Goal: Information Seeking & Learning: Learn about a topic

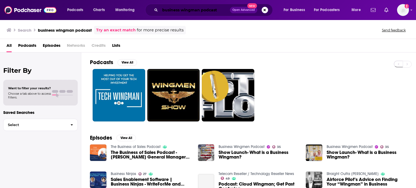
click at [219, 12] on input "business wingman podcast" at bounding box center [195, 10] width 70 height 9
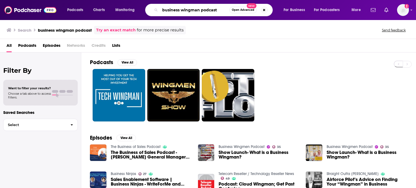
drag, startPoint x: 220, startPoint y: 12, endPoint x: 55, endPoint y: 25, distance: 165.1
click at [55, 25] on div "Podcasts Charts Monitoring business wingman podcast Open Advanced New For Busin…" at bounding box center [208, 94] width 416 height 188
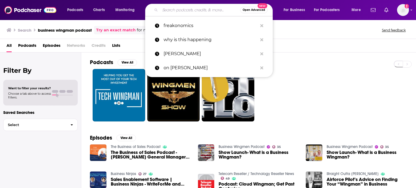
paste input "Raging Moderates"
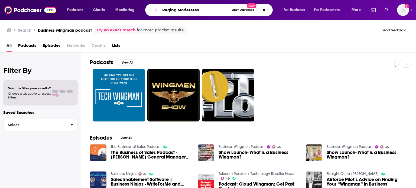
type input "Raging Moderates"
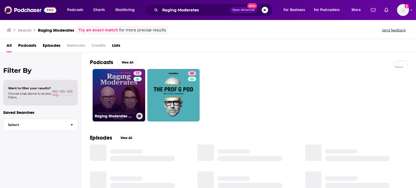
click at [112, 89] on link "73 Raging Moderates with [PERSON_NAME] and [PERSON_NAME]" at bounding box center [119, 95] width 53 height 53
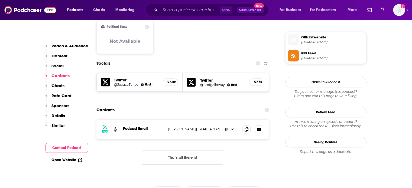
scroll to position [429, 0]
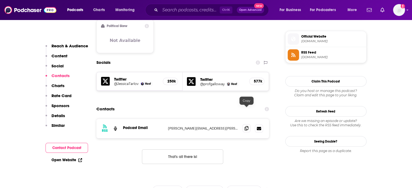
click at [246, 126] on icon at bounding box center [246, 128] width 4 height 4
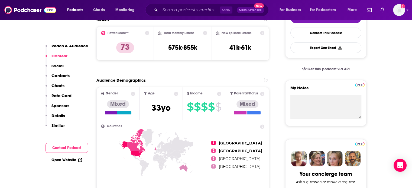
scroll to position [0, 0]
